Goal: Task Accomplishment & Management: Manage account settings

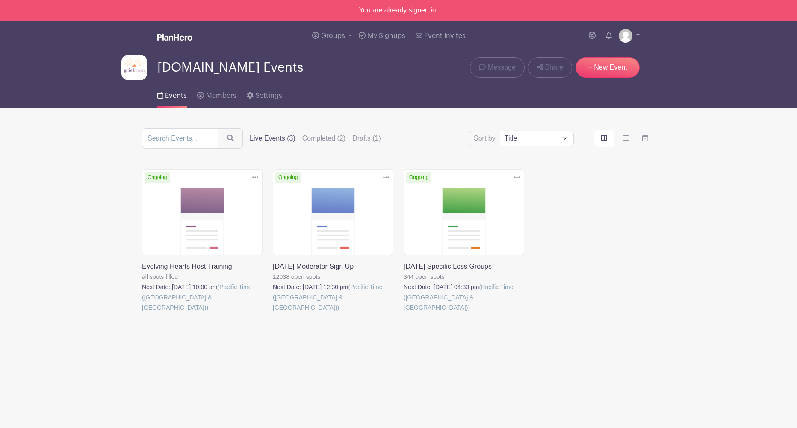
click at [404, 313] on link at bounding box center [404, 313] width 0 height 0
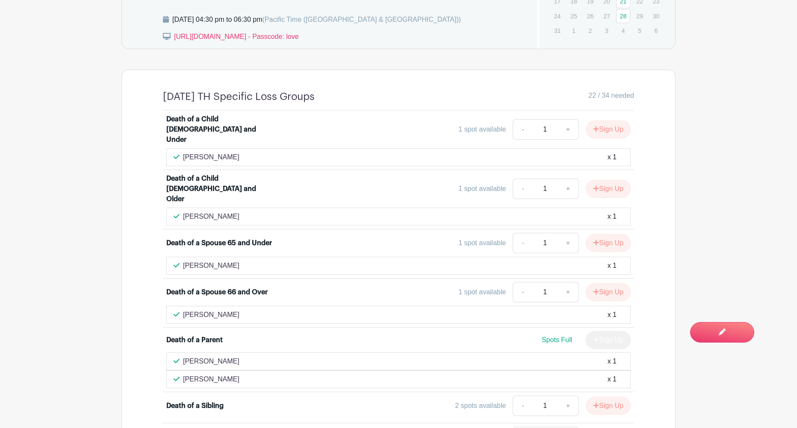
scroll to position [537, 0]
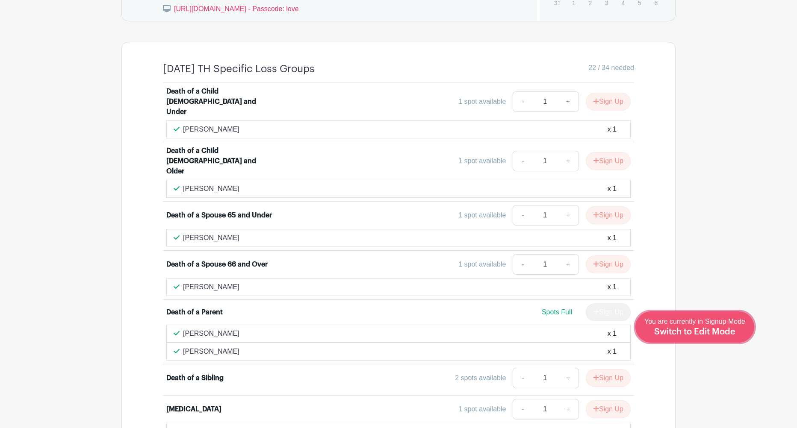
click at [723, 333] on span "Switch to Edit Mode" at bounding box center [694, 332] width 81 height 9
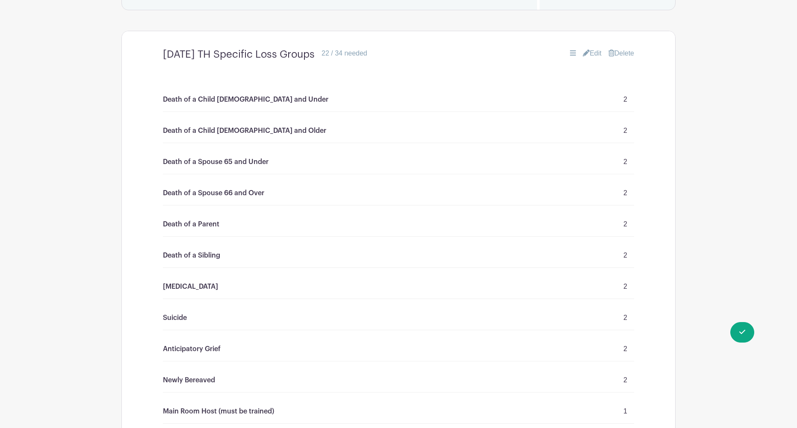
scroll to position [507, 0]
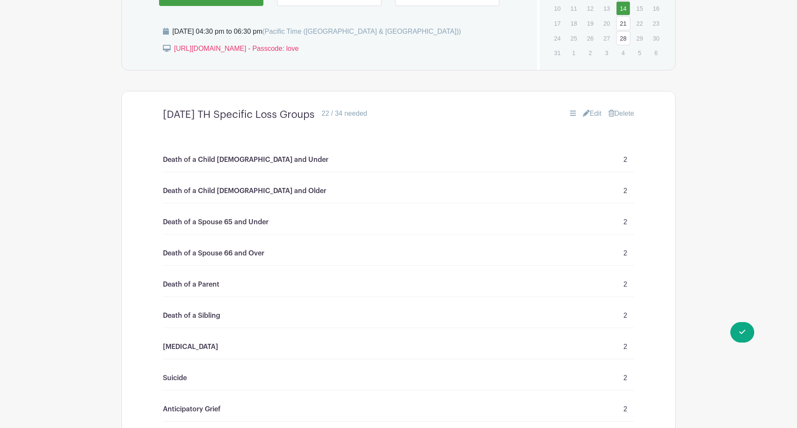
click at [593, 116] on link "Edit" at bounding box center [592, 114] width 19 height 10
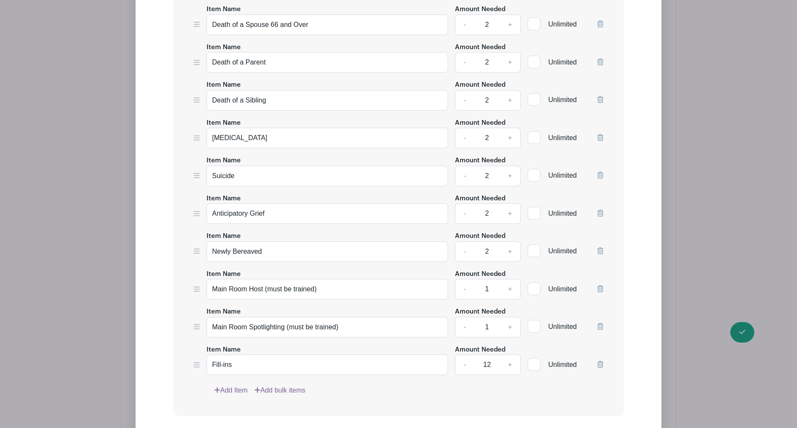
scroll to position [923, 0]
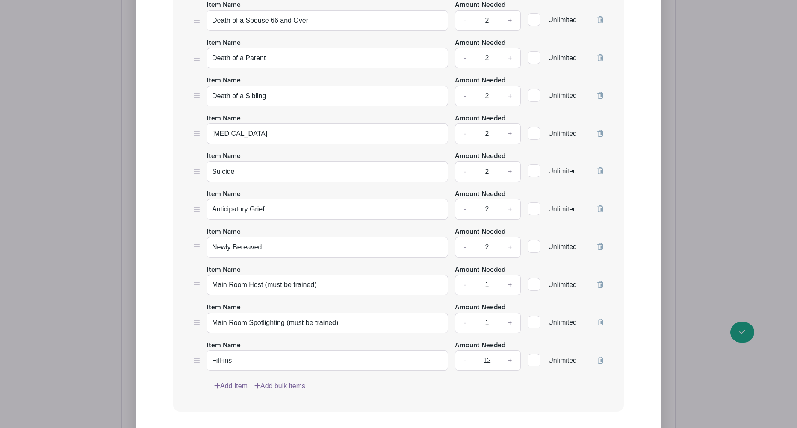
click at [602, 210] on icon at bounding box center [600, 209] width 6 height 7
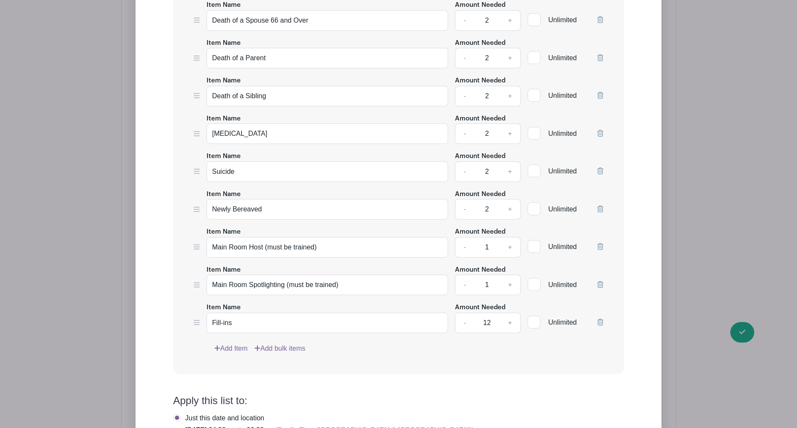
click at [602, 210] on icon at bounding box center [600, 209] width 6 height 7
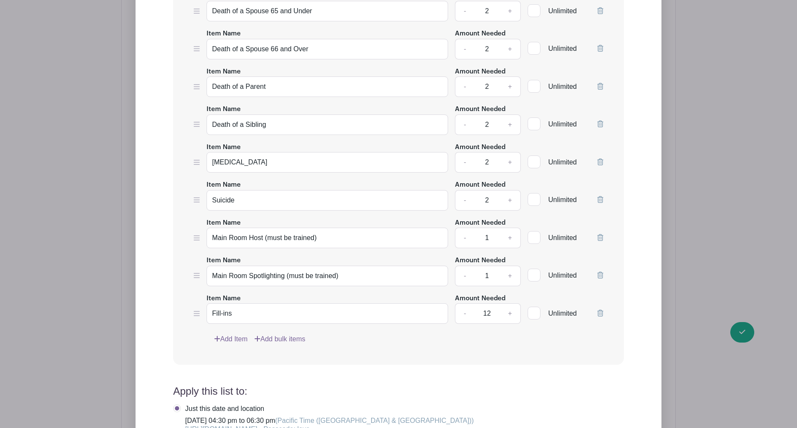
click at [597, 275] on icon at bounding box center [600, 275] width 6 height 7
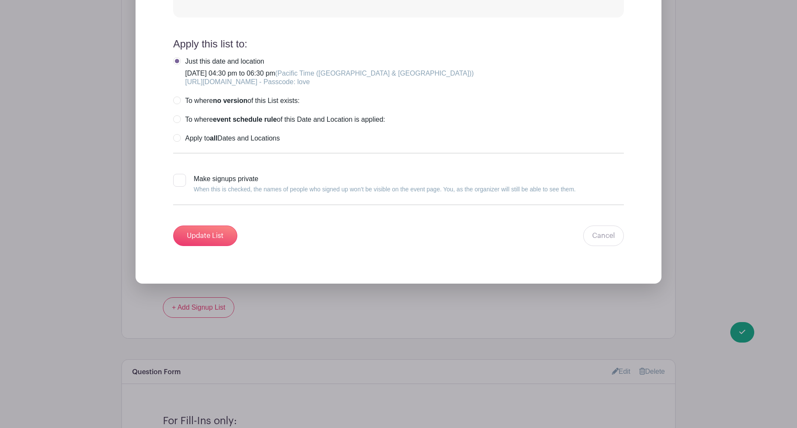
scroll to position [1261, 0]
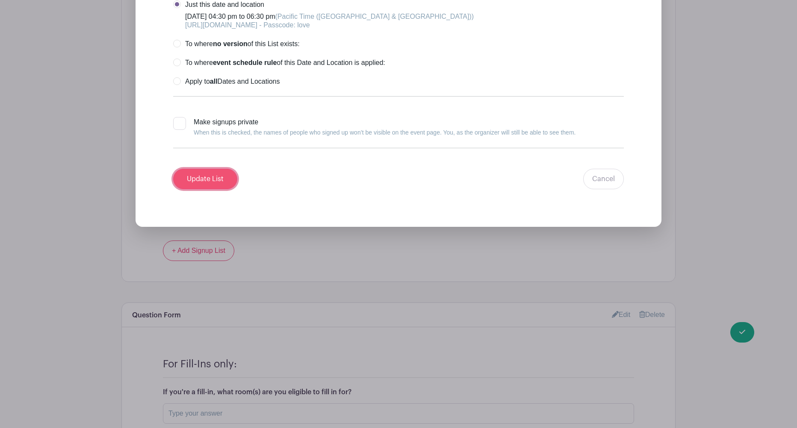
click at [215, 183] on input "Update List" at bounding box center [205, 179] width 64 height 21
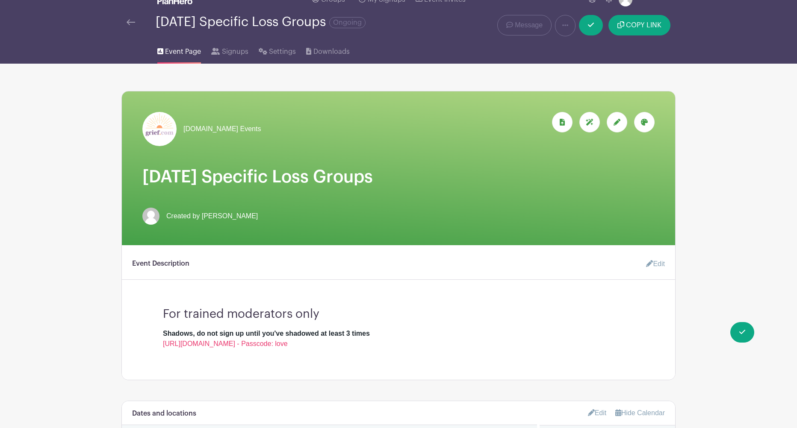
scroll to position [2, 0]
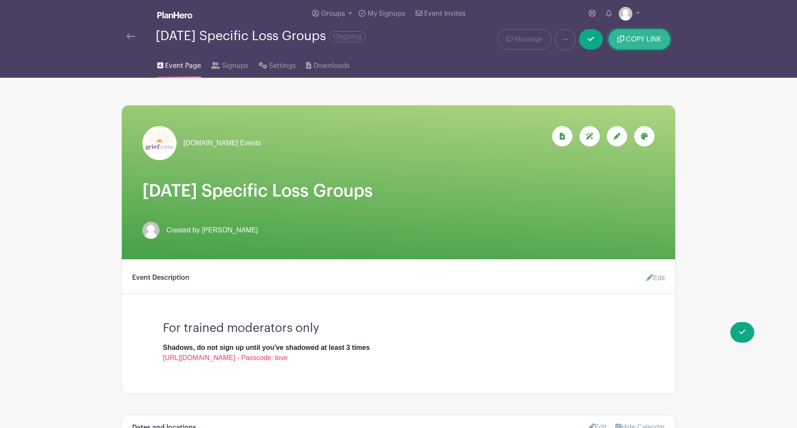
click at [635, 41] on span "COPY LINK" at bounding box center [643, 39] width 35 height 7
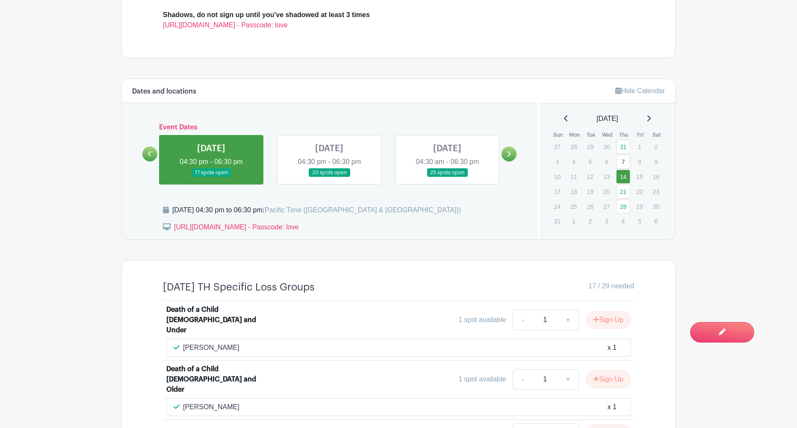
scroll to position [320, 0]
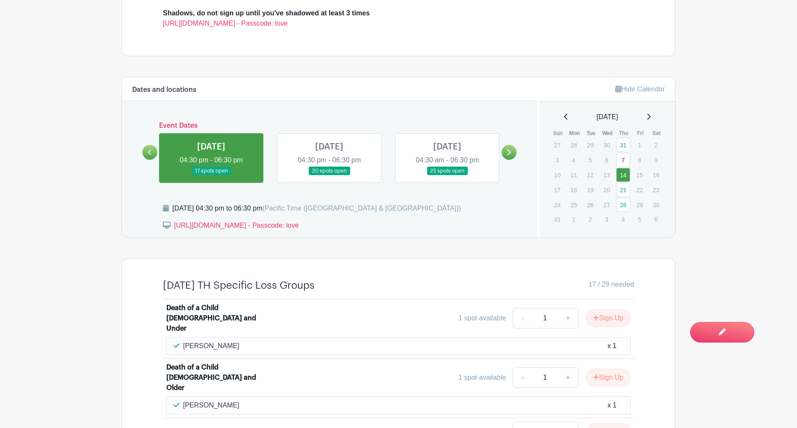
click at [211, 176] on link at bounding box center [211, 176] width 0 height 0
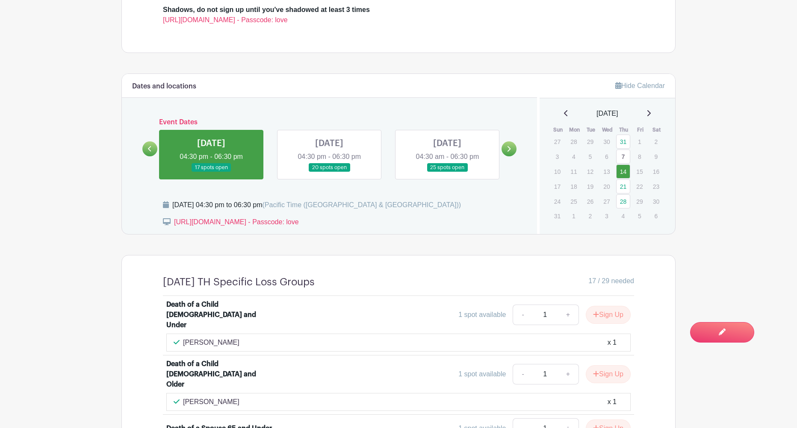
scroll to position [312, 0]
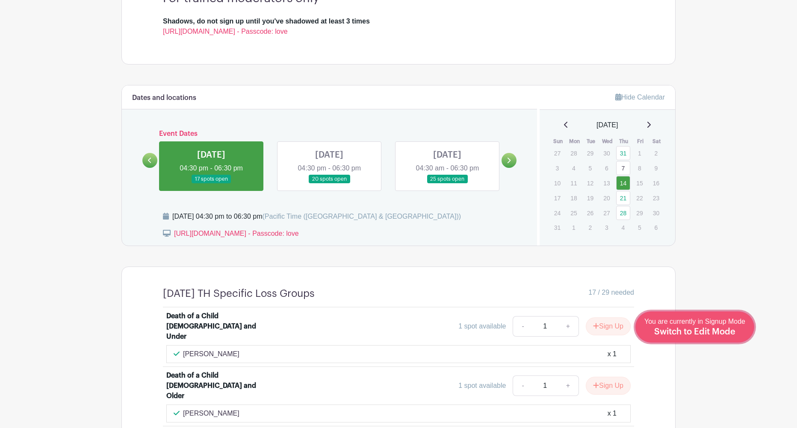
click at [699, 333] on span "Switch to Edit Mode" at bounding box center [694, 332] width 81 height 9
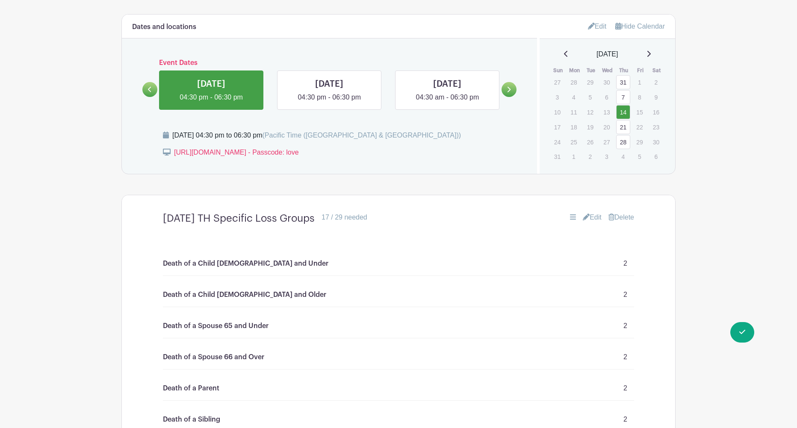
scroll to position [399, 0]
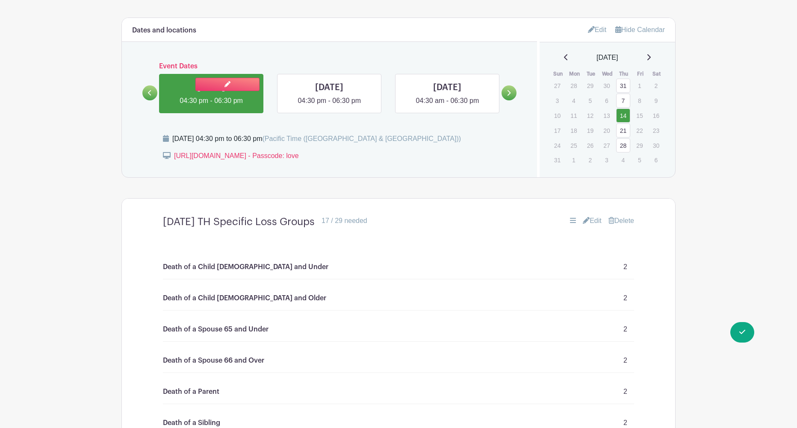
click at [211, 106] on link at bounding box center [211, 106] width 0 height 0
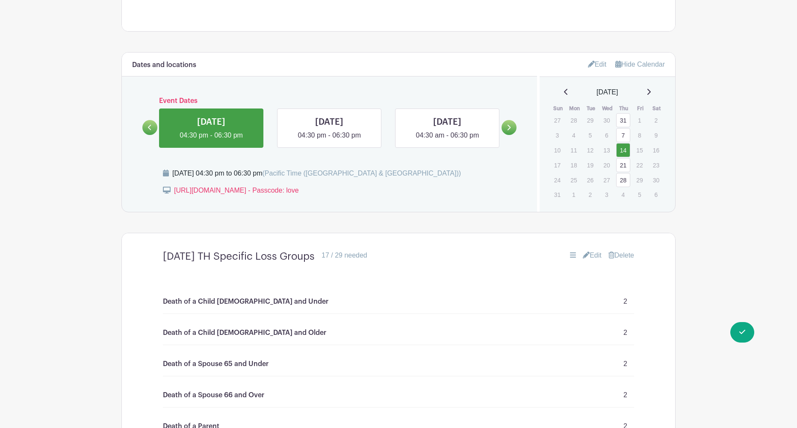
scroll to position [364, 0]
click at [593, 259] on link "Edit" at bounding box center [592, 256] width 19 height 10
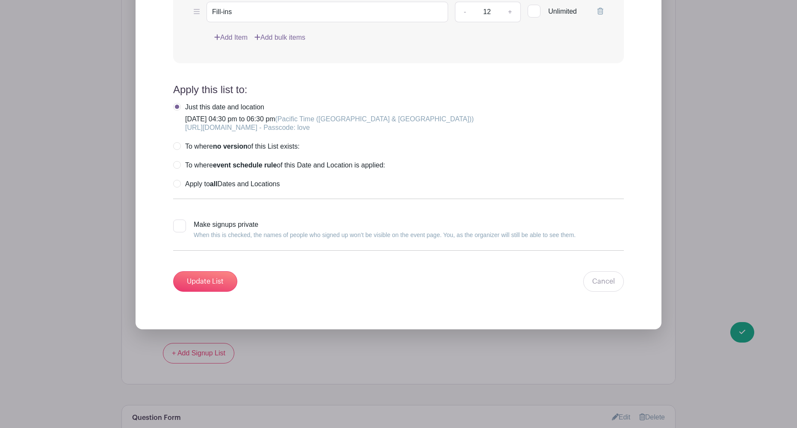
scroll to position [1283, 0]
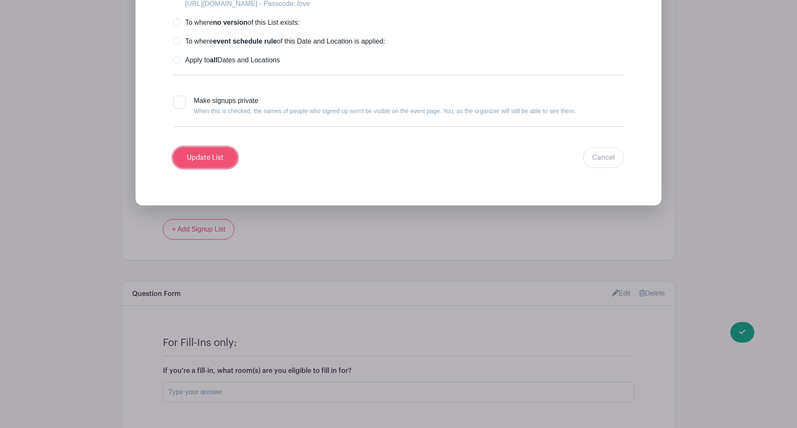
click at [205, 162] on input "Update List" at bounding box center [205, 158] width 64 height 21
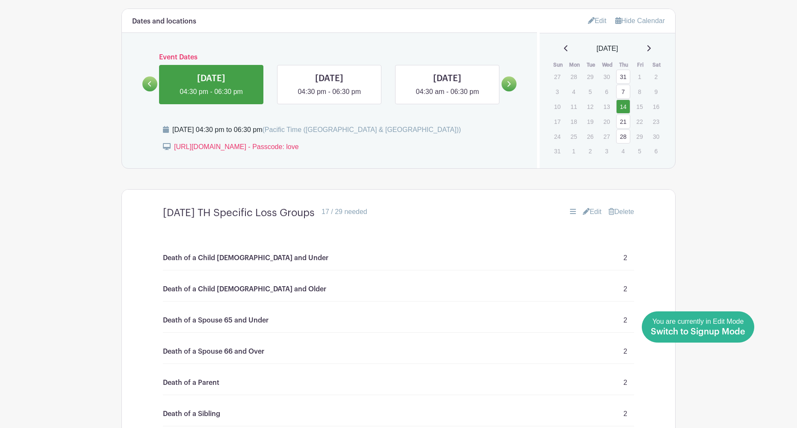
scroll to position [410, 0]
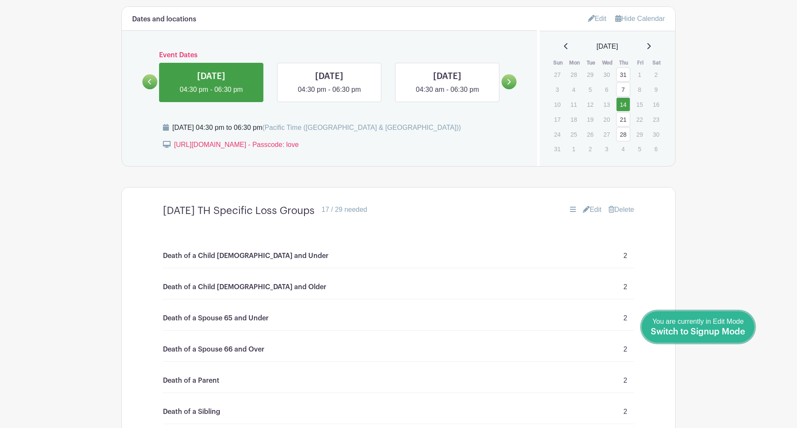
click at [725, 332] on span "Switch to Signup Mode" at bounding box center [698, 332] width 94 height 9
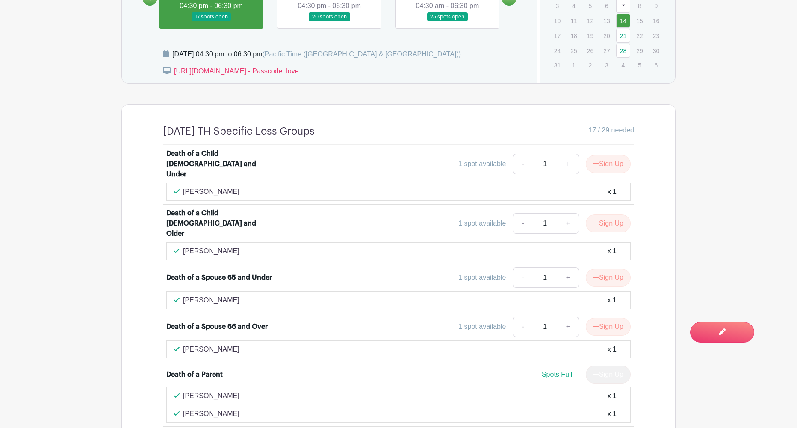
scroll to position [480, 0]
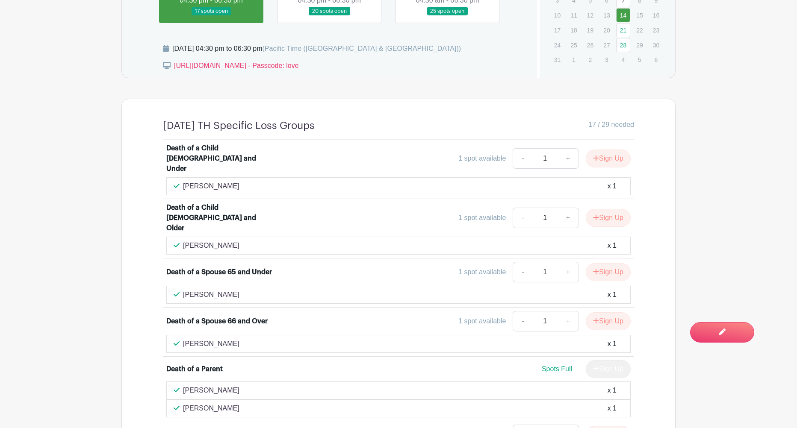
drag, startPoint x: 231, startPoint y: 174, endPoint x: 183, endPoint y: 176, distance: 48.8
click at [183, 181] on div "Martha Allman x 1" at bounding box center [399, 186] width 450 height 10
copy p "[PERSON_NAME]"
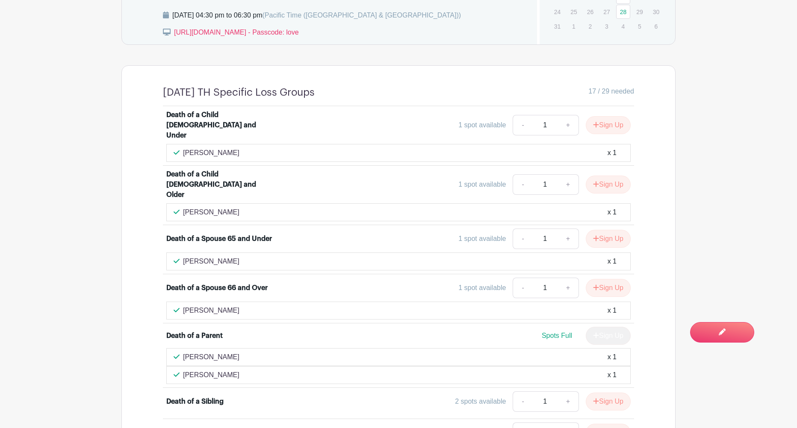
drag, startPoint x: 224, startPoint y: 242, endPoint x: 182, endPoint y: 243, distance: 41.9
click at [182, 257] on div "Cathy Miller x 1" at bounding box center [399, 262] width 450 height 10
copy p "[PERSON_NAME]"
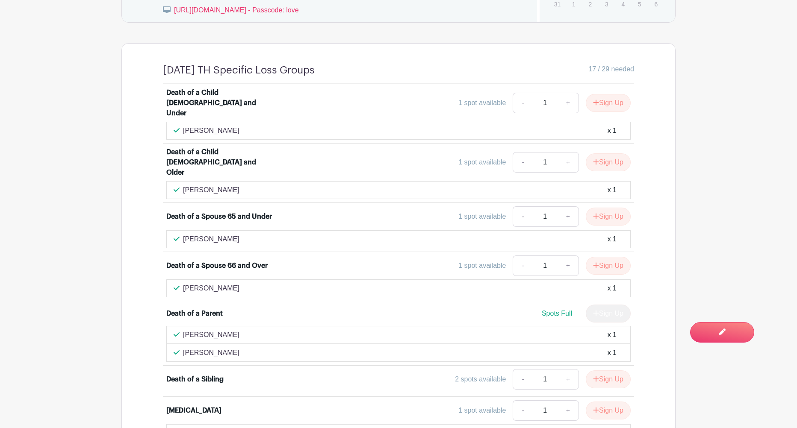
scroll to position [536, 0]
drag, startPoint x: 233, startPoint y: 274, endPoint x: 184, endPoint y: 273, distance: 48.7
click at [184, 279] on div "Carol Arnzen x 1" at bounding box center [398, 288] width 464 height 18
copy p "[PERSON_NAME]"
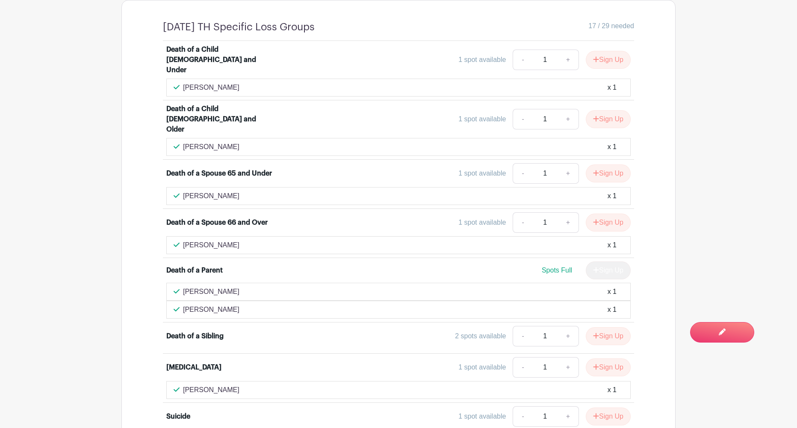
scroll to position [596, 0]
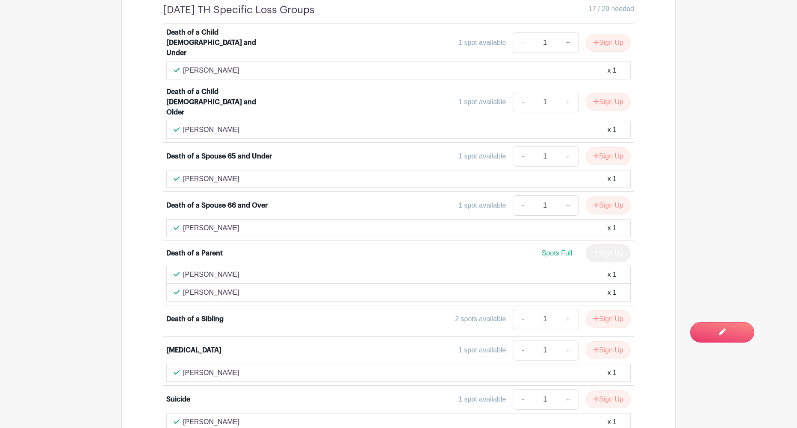
drag, startPoint x: 226, startPoint y: 255, endPoint x: 180, endPoint y: 257, distance: 46.7
click at [180, 270] on div "Gale Collins x 1" at bounding box center [399, 275] width 450 height 10
copy p "[PERSON_NAME]"
drag, startPoint x: 233, startPoint y: 274, endPoint x: 182, endPoint y: 274, distance: 50.9
click at [182, 288] on div "Debra Kiva x 1" at bounding box center [399, 293] width 450 height 10
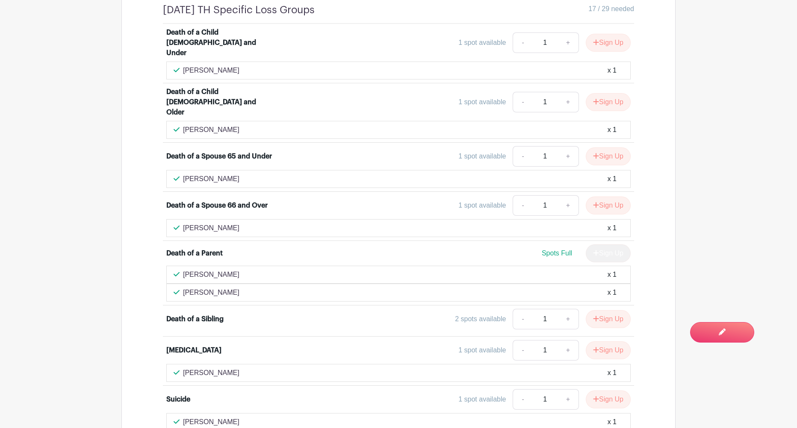
copy p "[PERSON_NAME]"
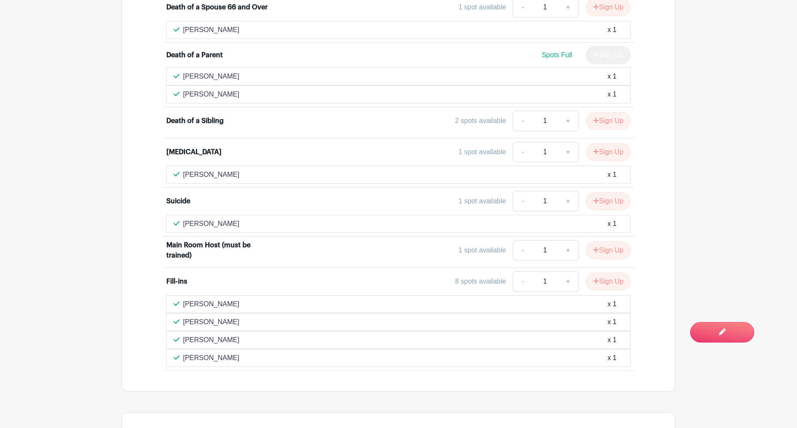
scroll to position [797, 0]
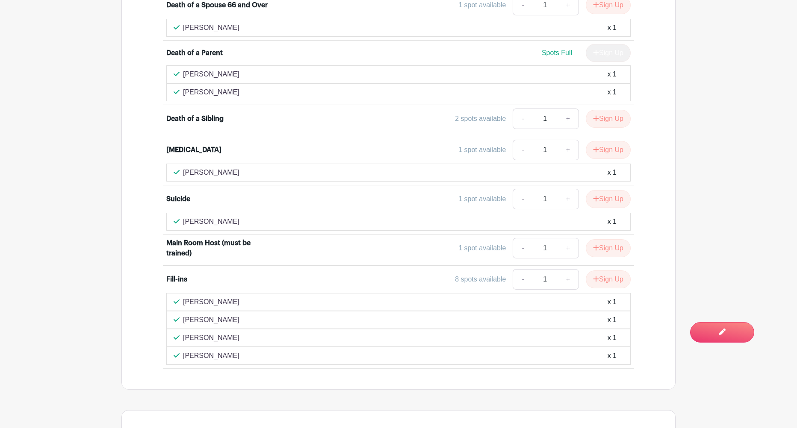
click at [245, 351] on div "Michelle Sullivan x 1" at bounding box center [399, 356] width 450 height 10
drag, startPoint x: 237, startPoint y: 339, endPoint x: 161, endPoint y: 333, distance: 76.3
click at [161, 333] on div "Death of a Child 30 and Under 1 spot available - 1 + Sign Up Martha Allman x 1 …" at bounding box center [398, 96] width 512 height 546
copy p "[PERSON_NAME]"
drag, startPoint x: 241, startPoint y: 299, endPoint x: 177, endPoint y: 298, distance: 64.1
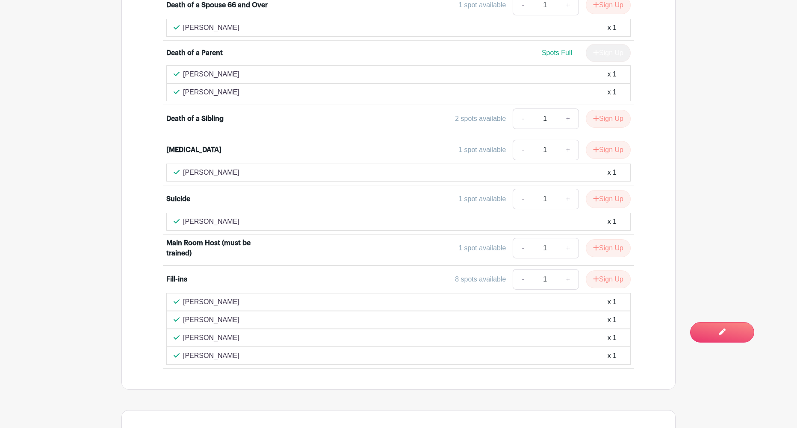
click at [177, 315] on div "sharon Fredericks x 1" at bounding box center [399, 320] width 450 height 10
copy p "[PERSON_NAME]"
drag, startPoint x: 232, startPoint y: 202, endPoint x: 177, endPoint y: 201, distance: 54.7
click at [177, 217] on div "Jane O'Borski x 1" at bounding box center [399, 222] width 450 height 10
copy p "[PERSON_NAME]"
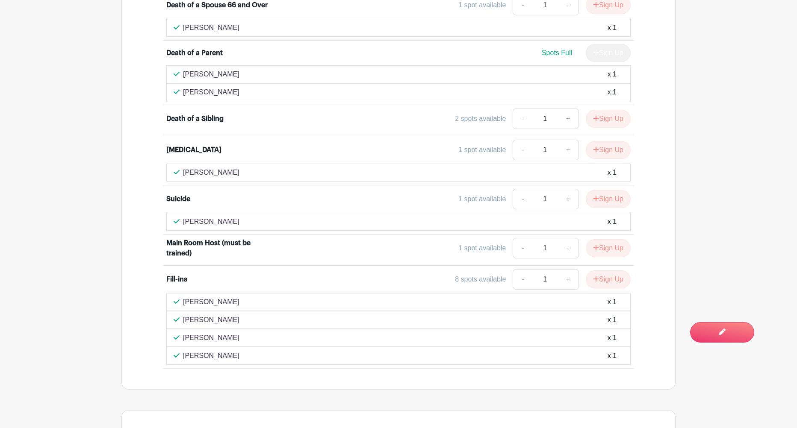
scroll to position [796, 0]
drag, startPoint x: 242, startPoint y: 282, endPoint x: 180, endPoint y: 280, distance: 62.0
click at [180, 298] on div "Bianca Langlois x 1" at bounding box center [399, 303] width 450 height 10
copy p "[PERSON_NAME]"
